Goal: Find specific page/section: Find specific page/section

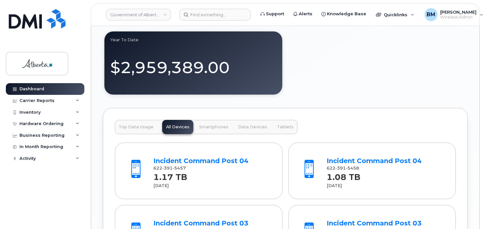
scroll to position [843, 0]
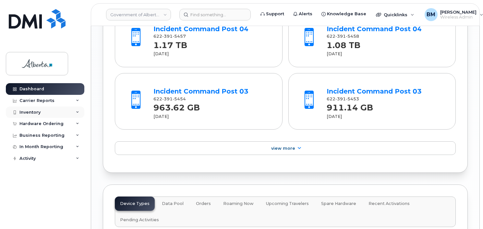
click at [28, 112] on div "Inventory" at bounding box center [29, 112] width 21 height 5
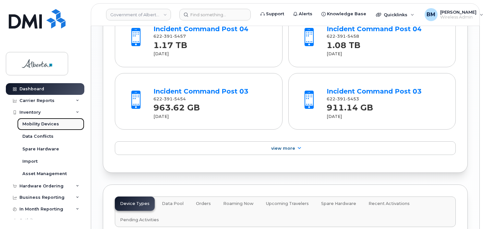
click at [31, 124] on div "Mobility Devices" at bounding box center [40, 124] width 37 height 6
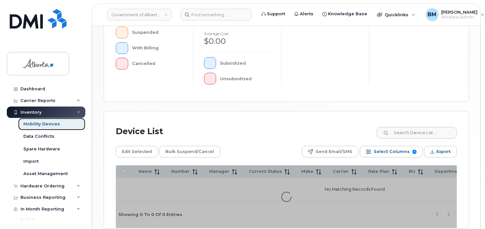
scroll to position [244, 0]
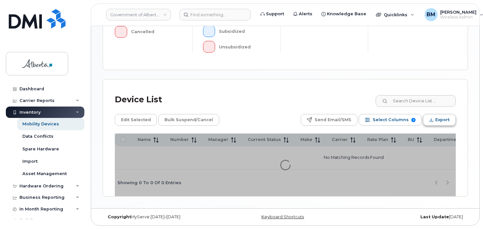
click at [439, 117] on span "Export" at bounding box center [442, 120] width 14 height 10
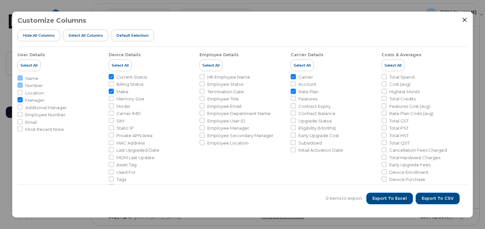
click at [300, 85] on span "Account" at bounding box center [307, 84] width 18 height 6
click at [296, 85] on input "Account" at bounding box center [292, 83] width 5 height 5
checkbox input "true"
click at [34, 100] on span "Manager" at bounding box center [34, 100] width 19 height 6
click at [23, 100] on input "Manager" at bounding box center [20, 99] width 5 height 5
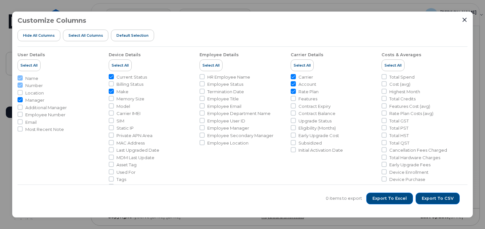
checkbox input "false"
click at [384, 199] on span "Export to Excel" at bounding box center [389, 198] width 34 height 6
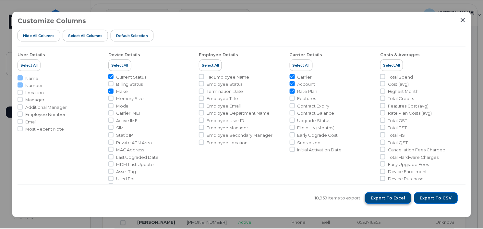
scroll to position [261, 0]
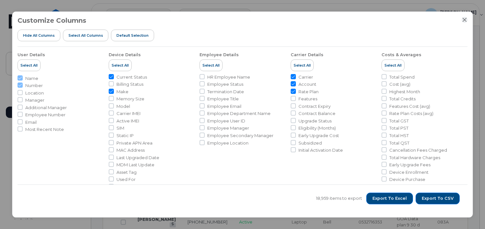
click at [465, 19] on icon "Close" at bounding box center [464, 19] width 5 height 5
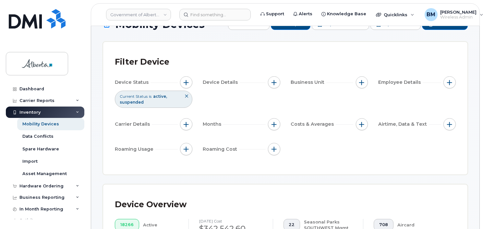
scroll to position [1, 0]
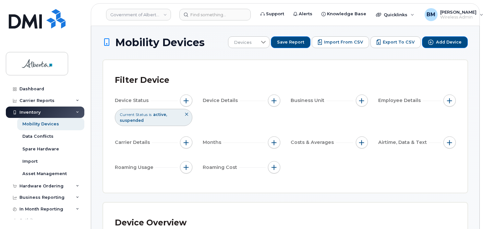
click at [185, 112] on button at bounding box center [186, 114] width 11 height 11
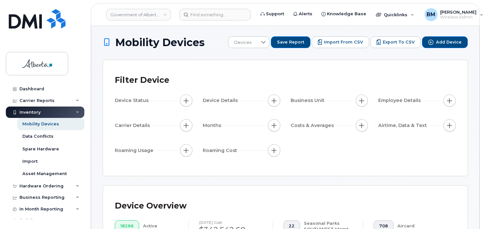
click at [151, 110] on div "Device Status Device Details Business Unit Employee Details Carrier Details Mon…" at bounding box center [285, 126] width 341 height 64
click at [119, 101] on span "Device Status" at bounding box center [133, 100] width 36 height 7
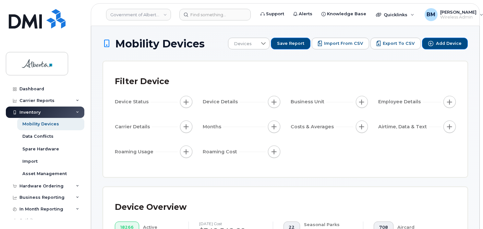
click at [121, 103] on span "Device Status" at bounding box center [133, 101] width 36 height 7
click at [44, 123] on div "Mobility Devices" at bounding box center [40, 124] width 37 height 6
click at [45, 123] on div "Mobility Devices" at bounding box center [40, 124] width 37 height 6
click at [187, 102] on span "button" at bounding box center [185, 101] width 5 height 5
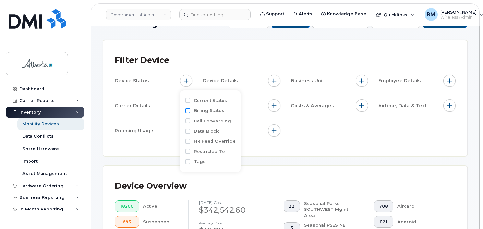
scroll to position [32, 0]
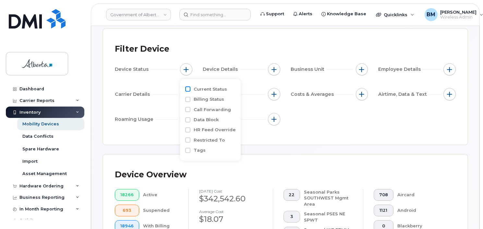
click at [190, 88] on input "Current Status" at bounding box center [187, 88] width 5 height 5
checkbox input "true"
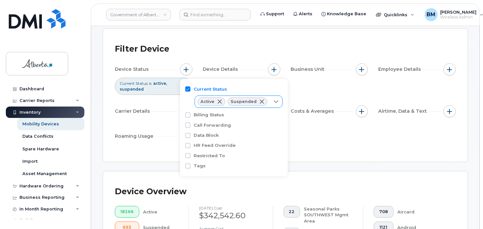
click at [220, 102] on span at bounding box center [219, 101] width 5 height 5
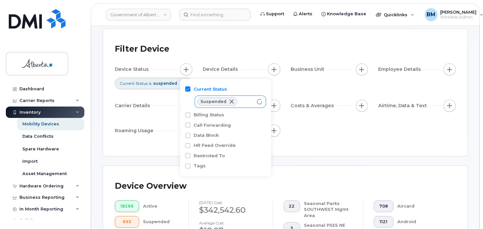
click at [230, 101] on span at bounding box center [231, 101] width 5 height 5
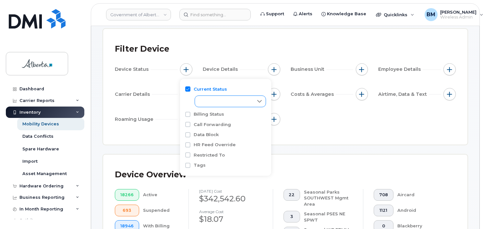
click at [261, 100] on icon at bounding box center [259, 101] width 5 height 5
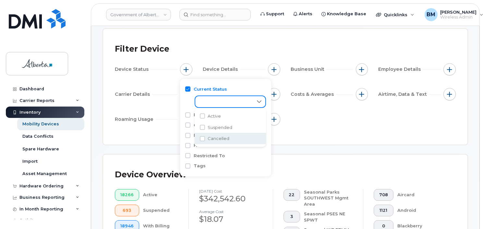
click at [219, 139] on span "Cancelled" at bounding box center [218, 138] width 22 height 6
checkbox input "true"
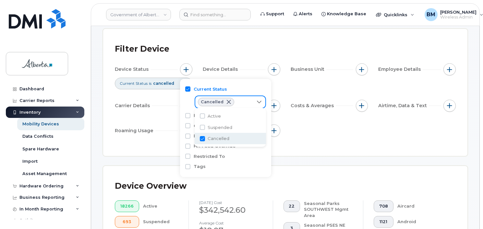
click at [303, 149] on div "Filter Device Device Status Current Status is cancelled Device Details Business…" at bounding box center [285, 92] width 364 height 127
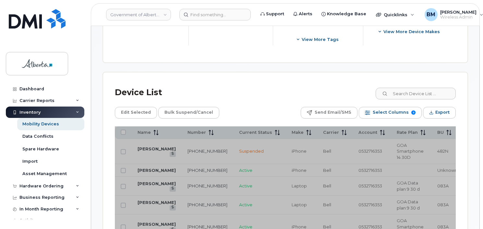
scroll to position [292, 0]
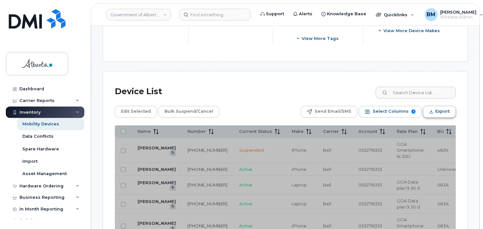
click at [447, 112] on span "Export" at bounding box center [442, 111] width 14 height 10
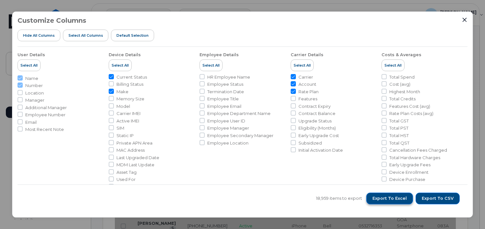
click at [388, 196] on span "Export to Excel" at bounding box center [389, 198] width 34 height 6
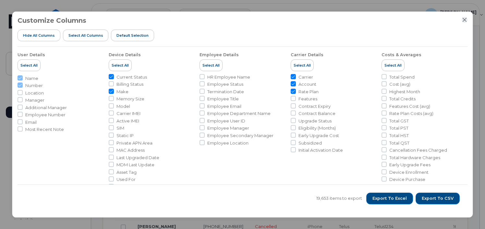
click at [464, 21] on icon "Close" at bounding box center [464, 19] width 5 height 5
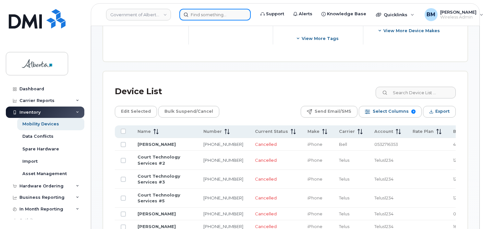
click at [226, 16] on input at bounding box center [214, 15] width 71 height 12
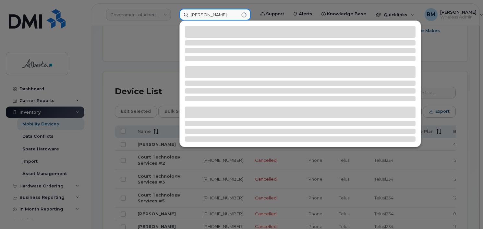
type input "bill west"
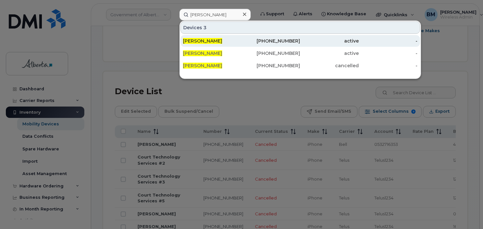
click at [195, 39] on span "Bill West" at bounding box center [202, 41] width 39 height 6
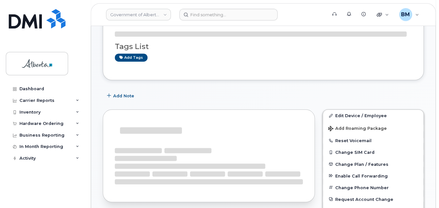
scroll to position [113, 0]
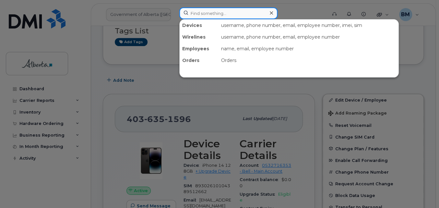
click at [243, 12] on input at bounding box center [228, 13] width 98 height 12
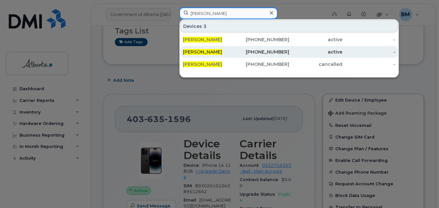
type input "bill west"
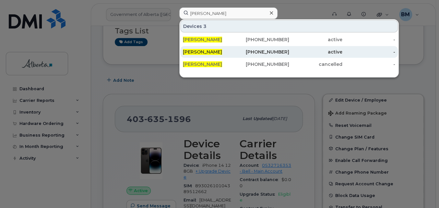
click at [198, 49] on span "Bill West" at bounding box center [202, 52] width 39 height 6
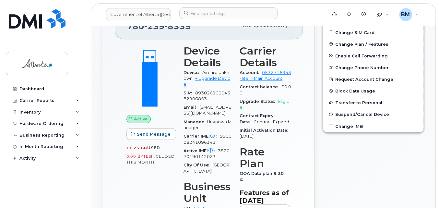
scroll to position [236, 0]
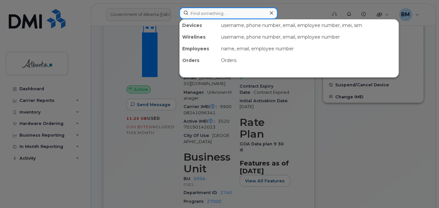
click at [205, 11] on input at bounding box center [228, 13] width 98 height 12
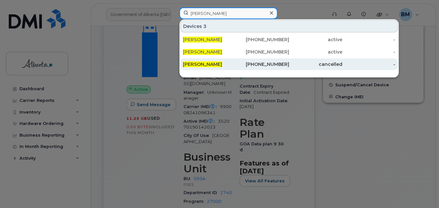
type input "[PERSON_NAME]"
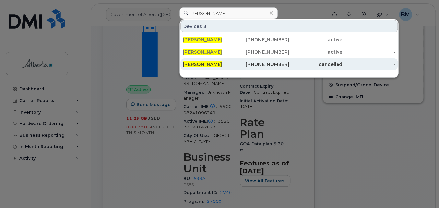
click at [270, 64] on div "587-257-3541" at bounding box center [262, 64] width 53 height 6
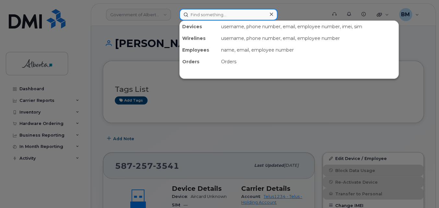
click at [211, 16] on input at bounding box center [228, 15] width 98 height 12
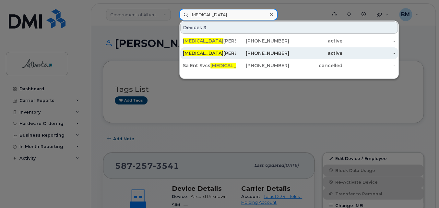
type input "angeliq"
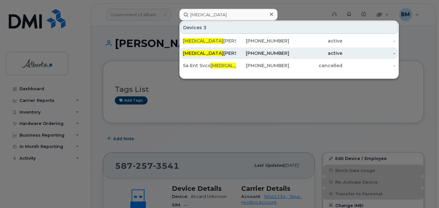
click at [190, 51] on span "Angeliq" at bounding box center [203, 53] width 41 height 6
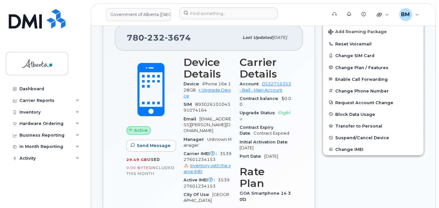
scroll to position [200, 0]
click at [204, 163] on span "Inventory with the same IMEI" at bounding box center [206, 168] width 47 height 11
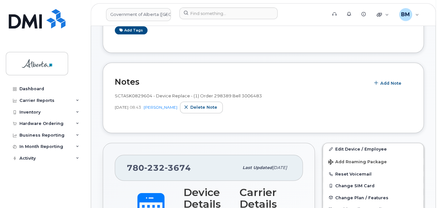
scroll to position [88, 0]
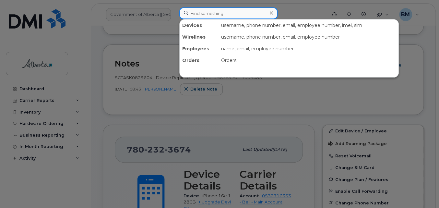
click at [196, 12] on input at bounding box center [228, 13] width 98 height 12
paste input "17805128520"
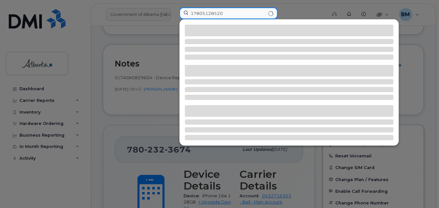
click at [194, 14] on input "17805128520" at bounding box center [228, 13] width 98 height 12
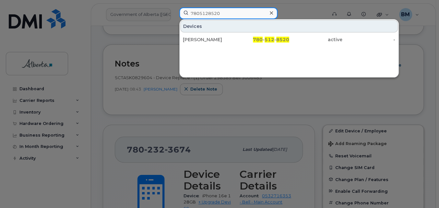
type input "7805128520"
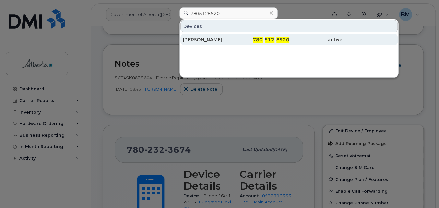
click at [195, 37] on div "[PERSON_NAME]" at bounding box center [209, 39] width 53 height 6
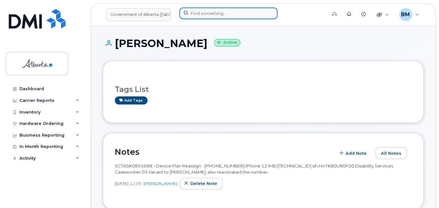
click at [234, 12] on input at bounding box center [228, 13] width 98 height 12
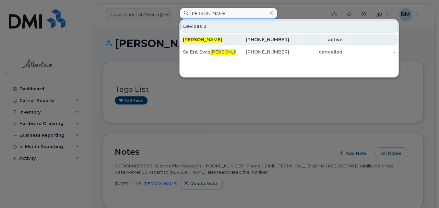
type input "[PERSON_NAME]"
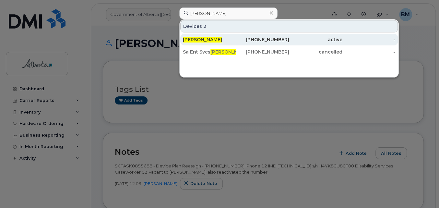
click at [209, 38] on span "[PERSON_NAME]" at bounding box center [202, 40] width 39 height 6
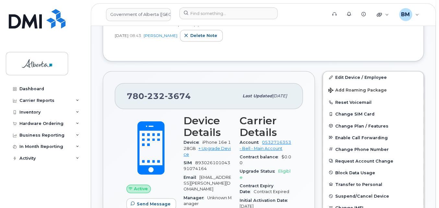
scroll to position [171, 0]
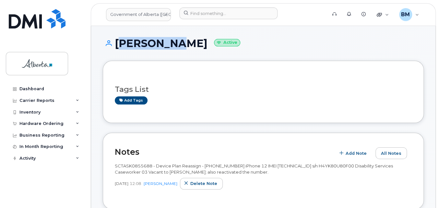
drag, startPoint x: 117, startPoint y: 45, endPoint x: 169, endPoint y: 44, distance: 52.5
click at [170, 44] on h1 "[PERSON_NAME] Active" at bounding box center [263, 43] width 321 height 11
copy h1 "[PERSON_NAME]"
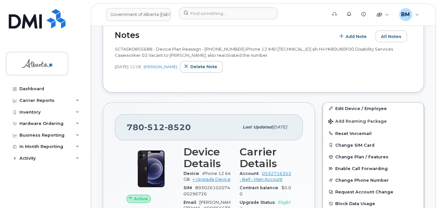
scroll to position [118, 0]
